Goal: Information Seeking & Learning: Learn about a topic

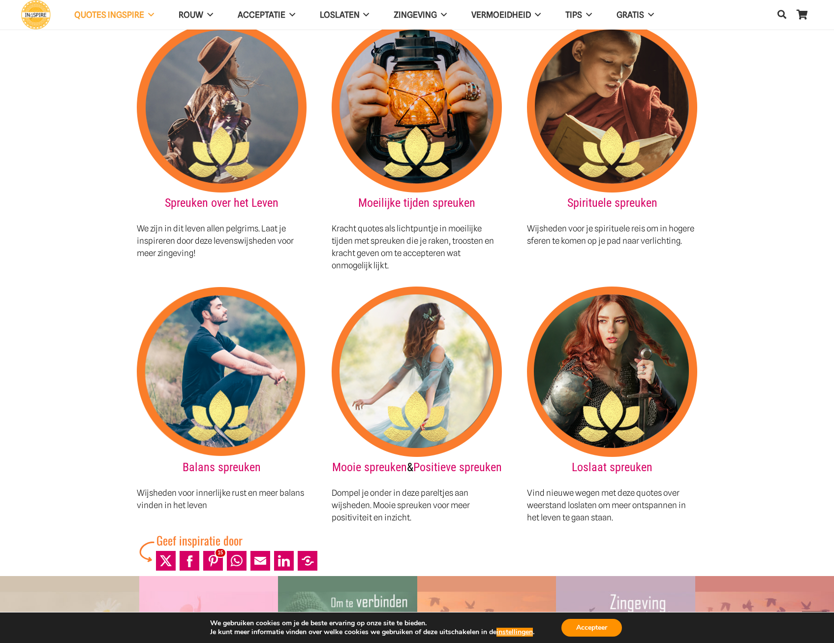
scroll to position [1082, 0]
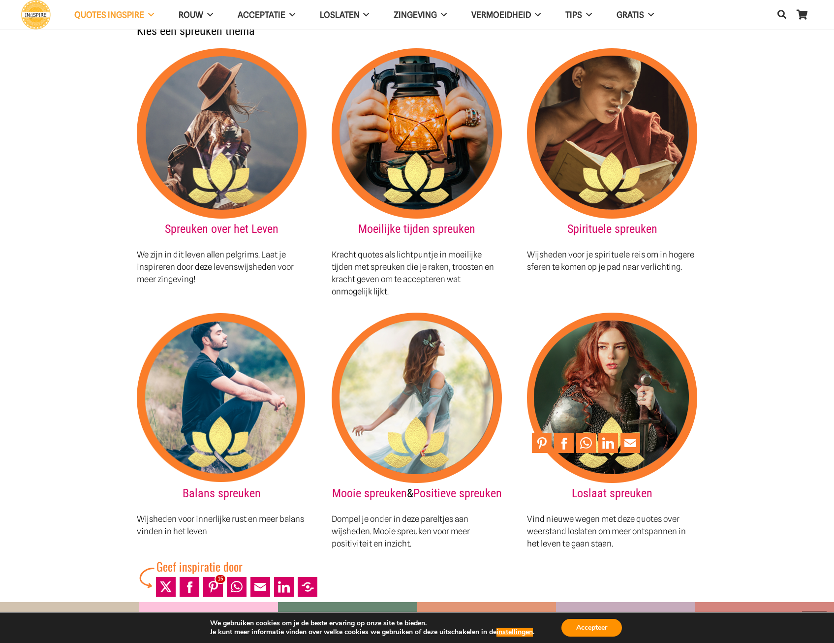
click at [630, 375] on img at bounding box center [612, 397] width 170 height 170
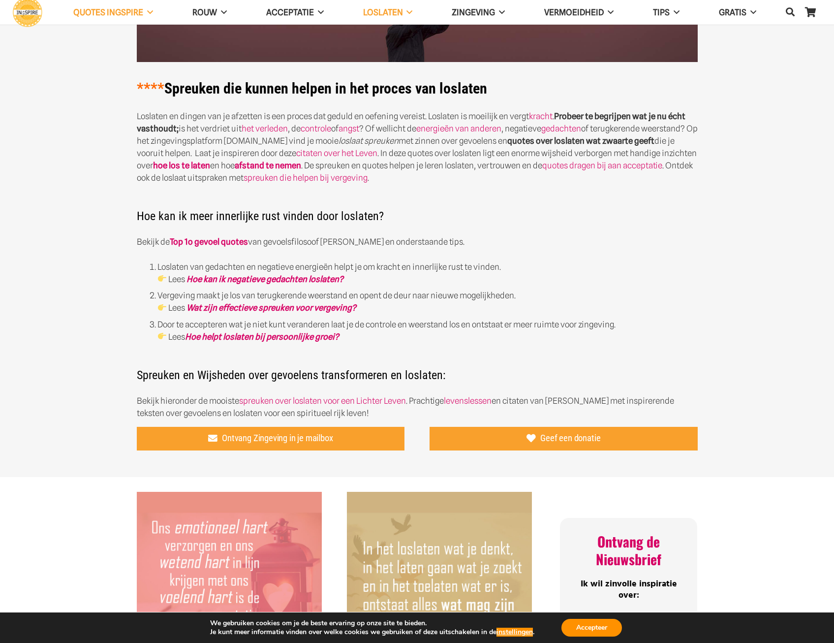
scroll to position [197, 0]
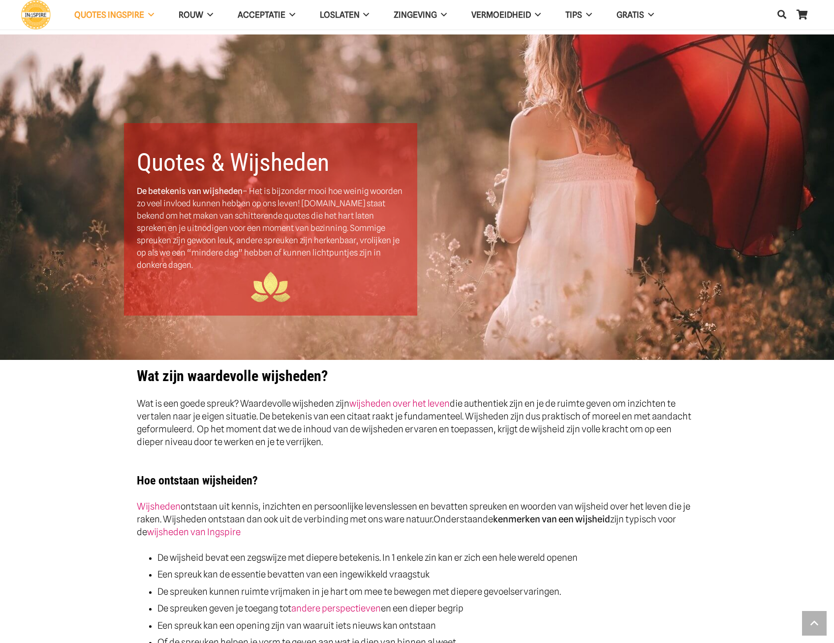
scroll to position [1082, 0]
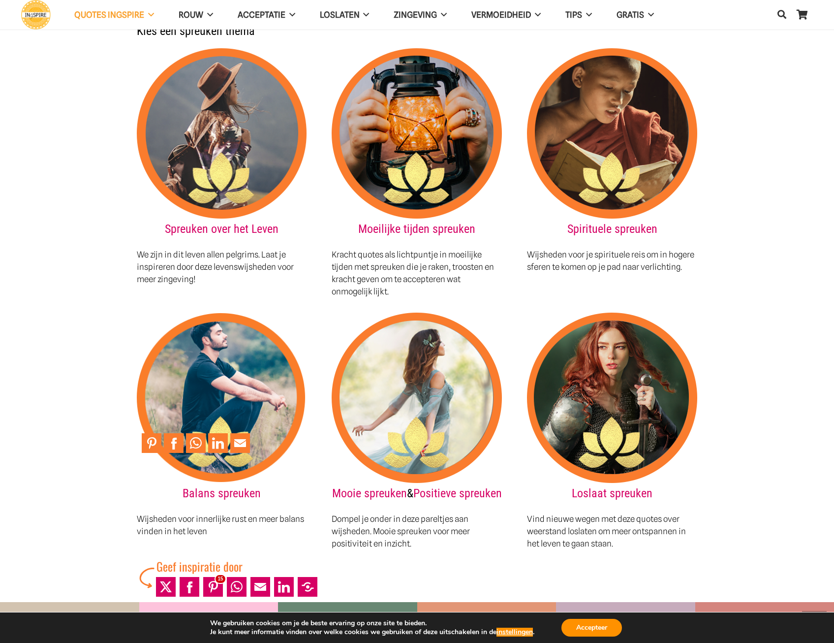
click at [266, 430] on img at bounding box center [222, 397] width 170 height 170
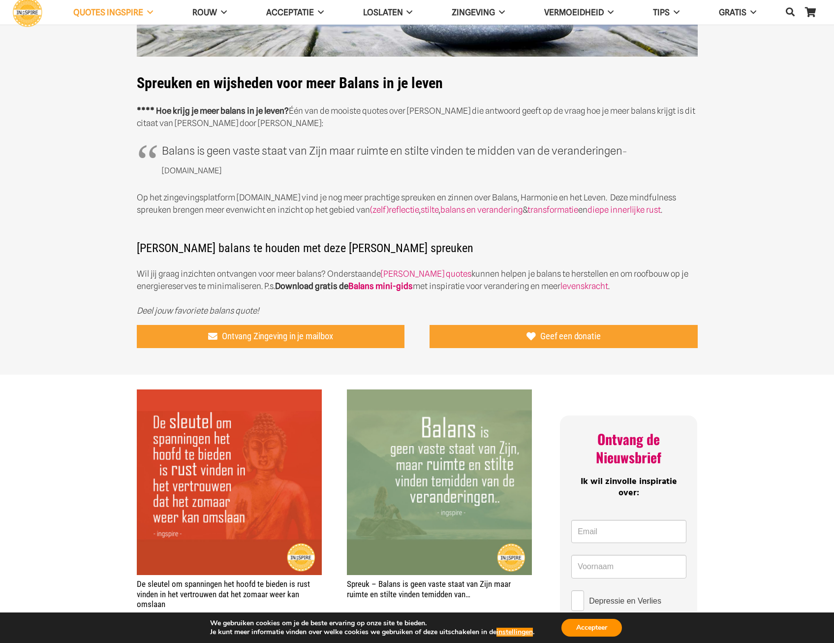
scroll to position [197, 0]
